Goal: Task Accomplishment & Management: Manage account settings

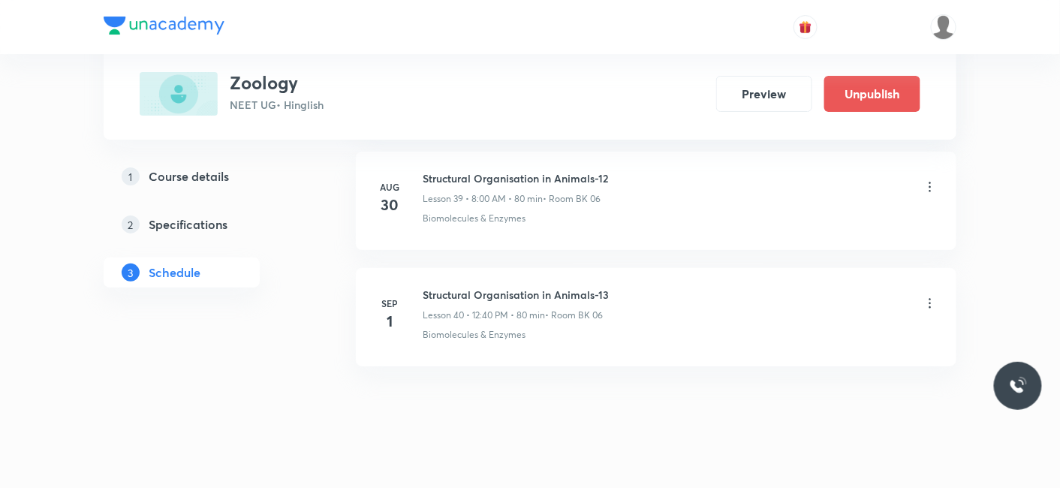
click at [931, 296] on icon at bounding box center [930, 303] width 15 height 15
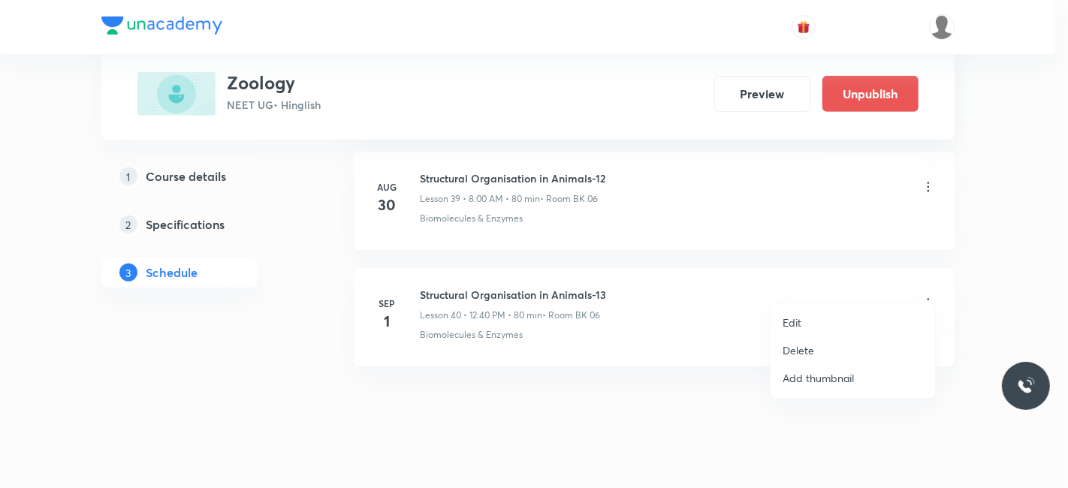
click at [796, 321] on p "Edit" at bounding box center [791, 323] width 19 height 16
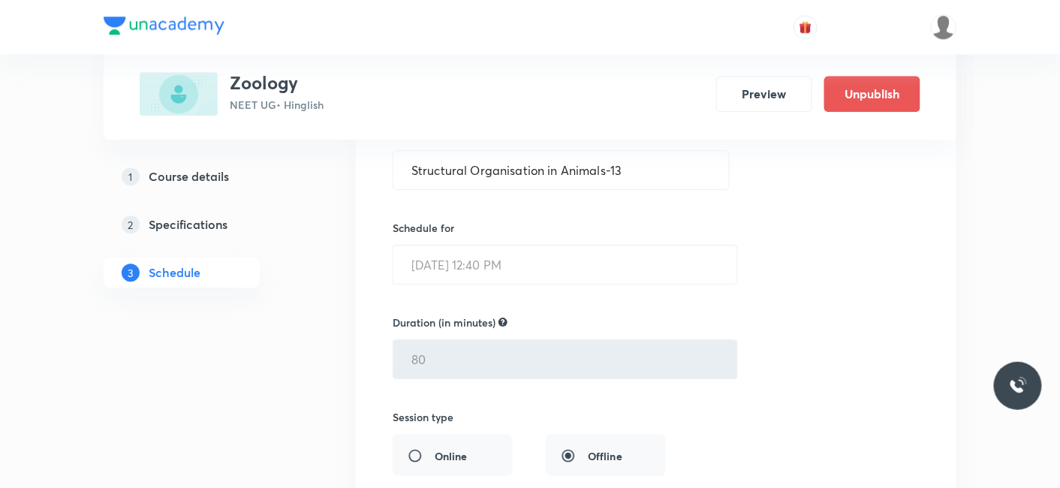
scroll to position [4654, 0]
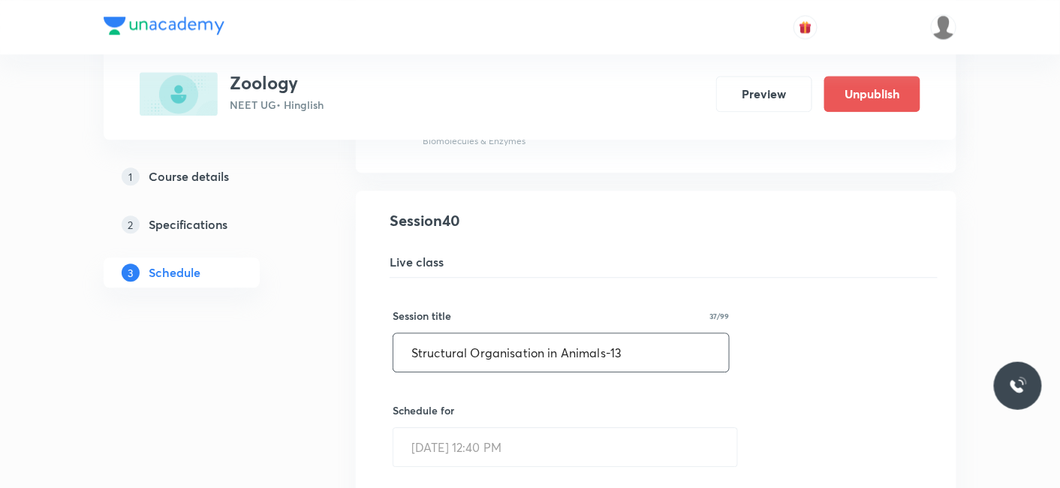
drag, startPoint x: 655, startPoint y: 338, endPoint x: 414, endPoint y: 332, distance: 241.1
click at [414, 333] on input "Structural Organisation in Animals-13" at bounding box center [561, 352] width 336 height 38
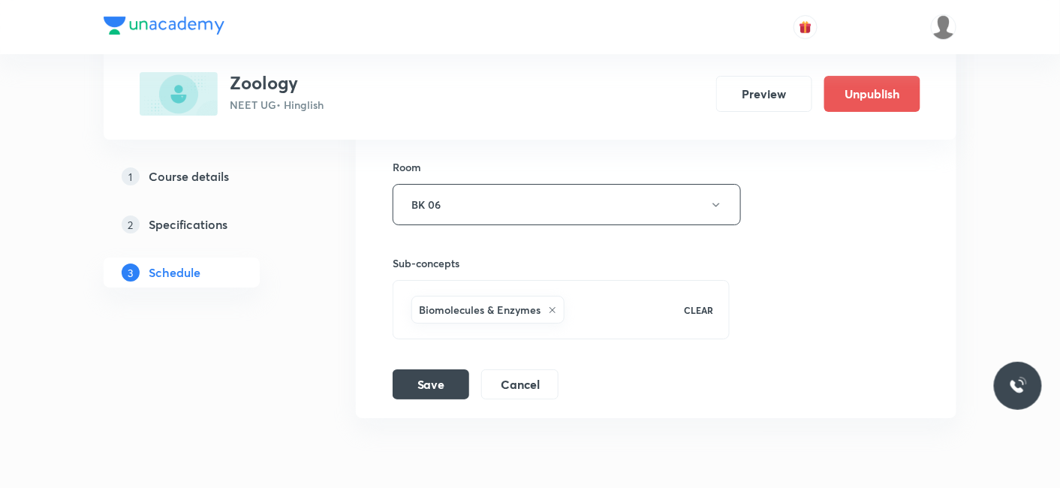
scroll to position [5238, 0]
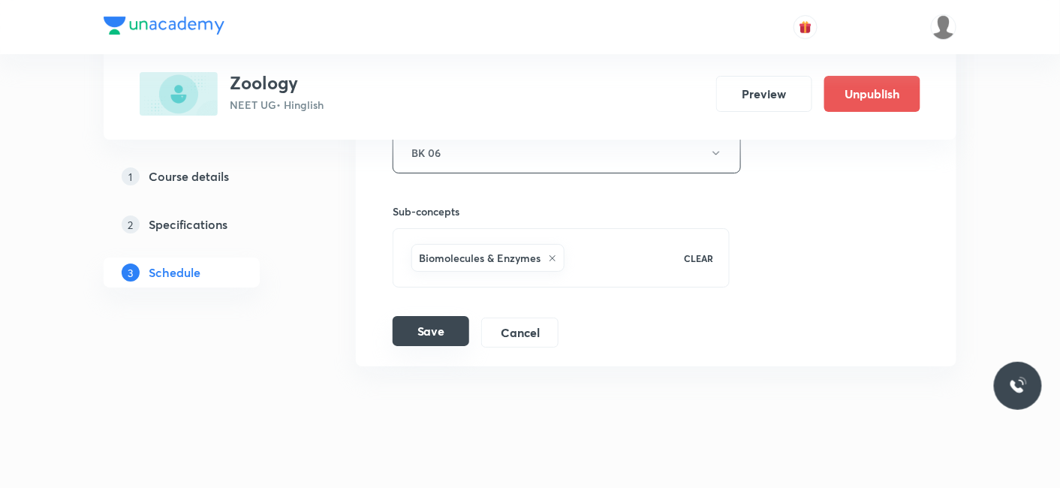
type input "Biomolecules_01"
click at [420, 316] on button "Save" at bounding box center [431, 331] width 77 height 30
